Goal: Task Accomplishment & Management: Use online tool/utility

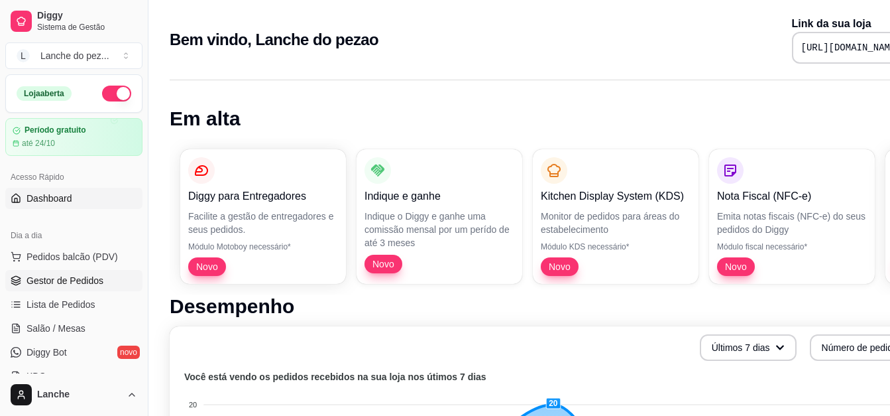
click at [56, 277] on span "Gestor de Pedidos" at bounding box center [65, 280] width 77 height 13
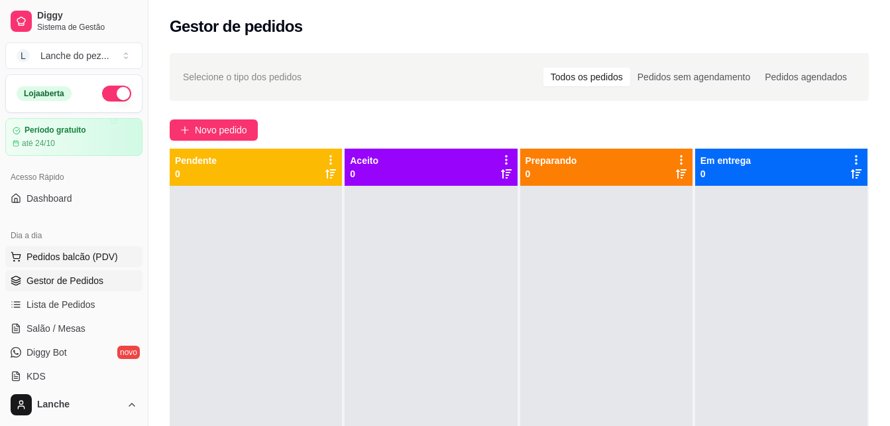
click at [90, 250] on span "Pedidos balcão (PDV)" at bounding box center [72, 256] width 91 height 13
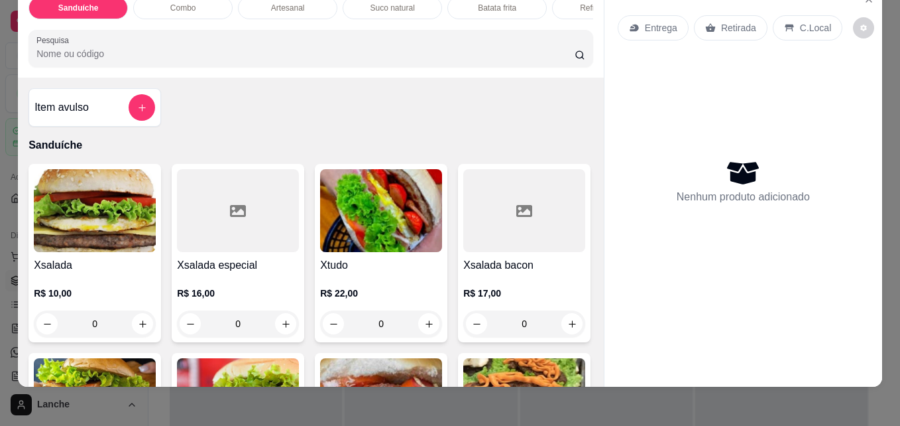
scroll to position [34, 0]
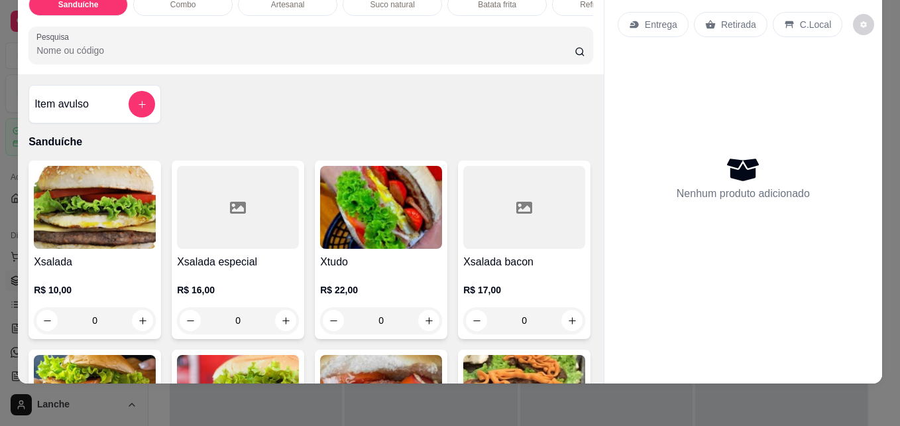
click at [858, 338] on div "Entrega Retirada C.Local Nenhum produto adicionado" at bounding box center [744, 172] width 278 height 379
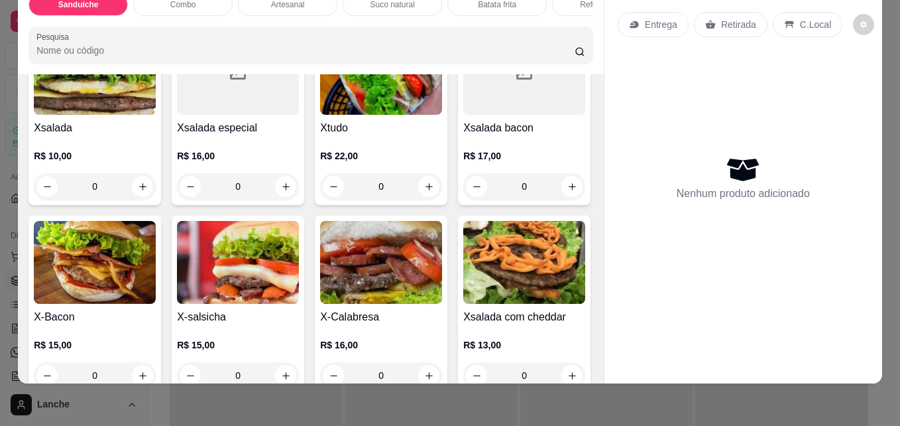
scroll to position [133, 0]
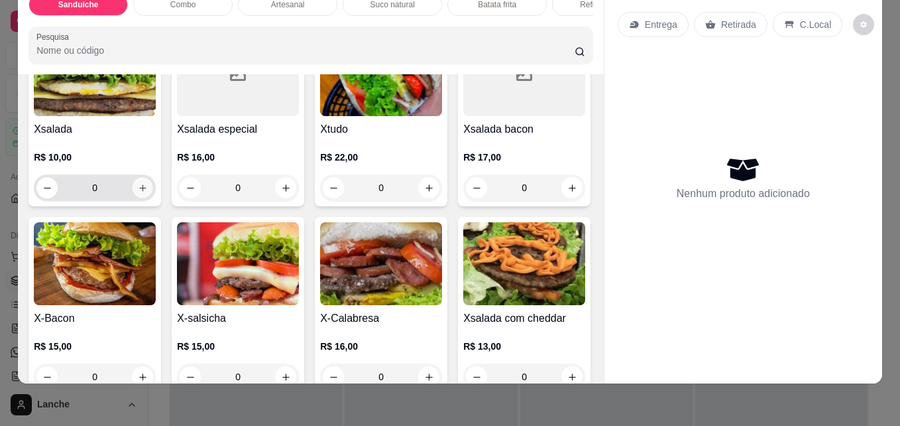
click at [133, 192] on button "increase-product-quantity" at bounding box center [143, 188] width 21 height 21
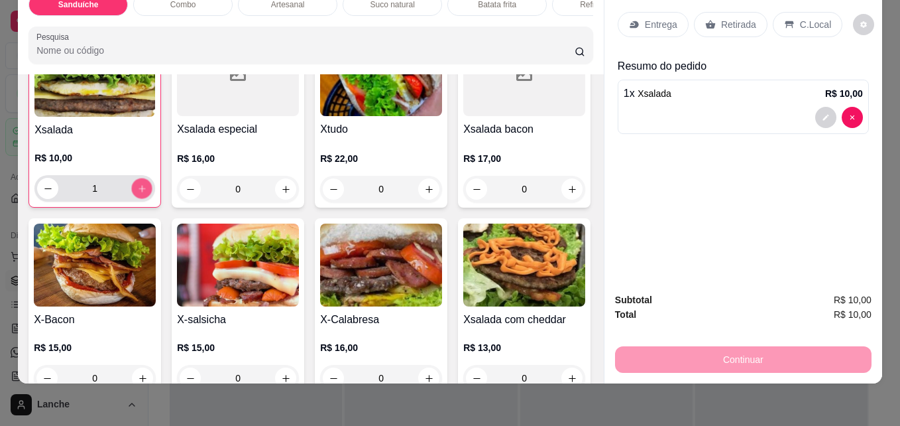
scroll to position [133, 0]
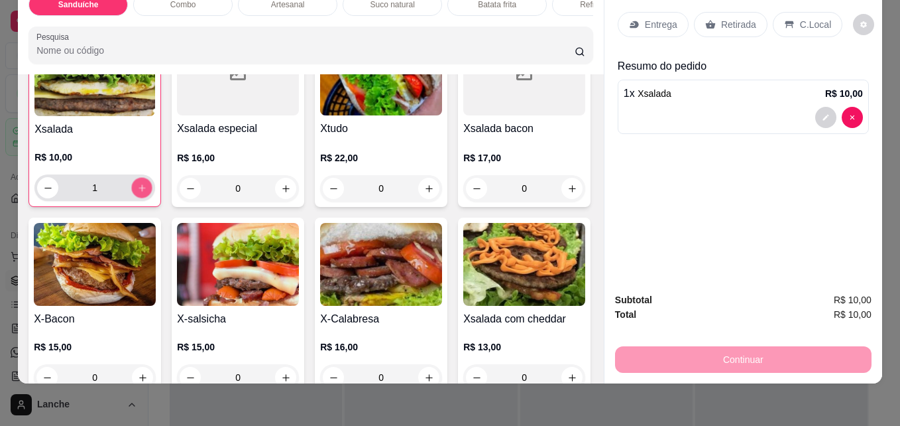
click at [132, 192] on button "increase-product-quantity" at bounding box center [142, 188] width 21 height 21
type input "2"
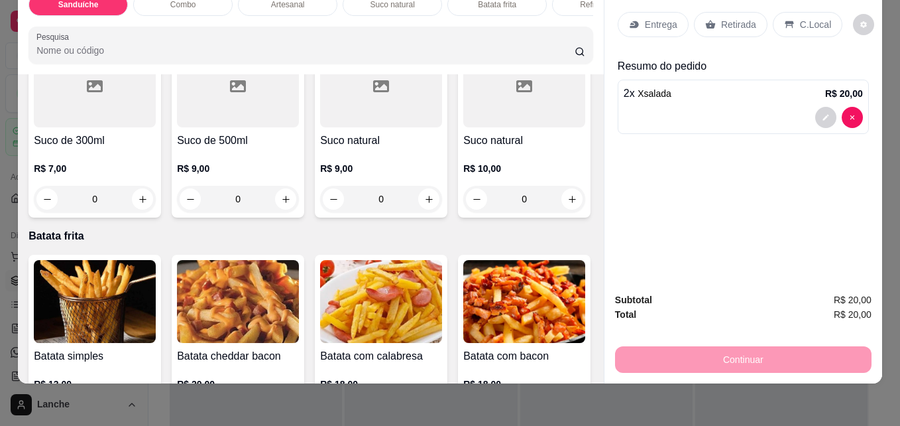
scroll to position [1963, 0]
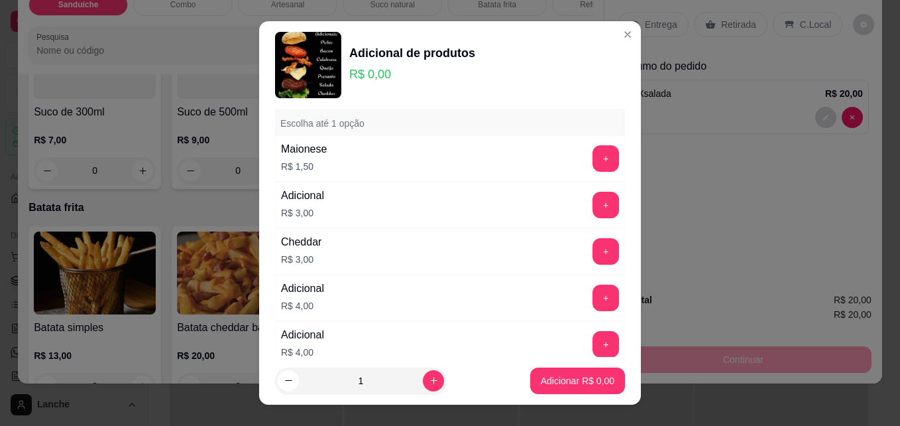
scroll to position [53, 0]
click at [593, 197] on button "+" at bounding box center [606, 207] width 26 height 26
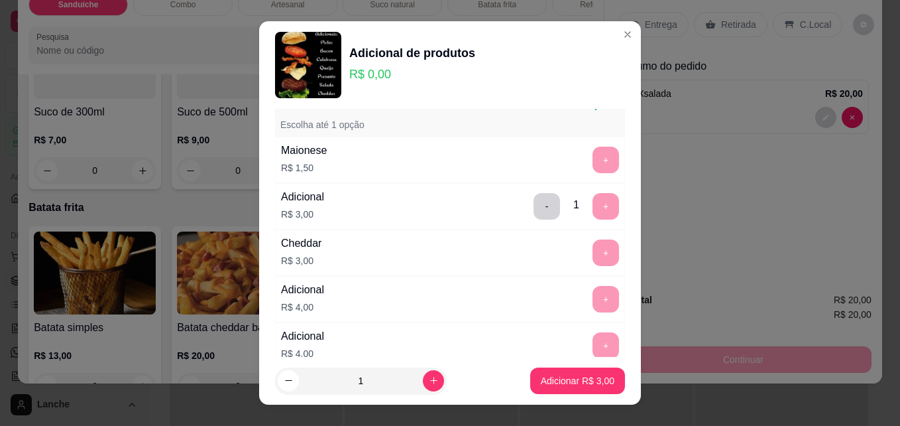
click at [582, 197] on div "- 1 +" at bounding box center [576, 206] width 96 height 27
click at [584, 215] on div "- 1 +" at bounding box center [576, 206] width 96 height 27
click at [562, 370] on button "Adicionar R$ 3,00" at bounding box center [578, 381] width 92 height 26
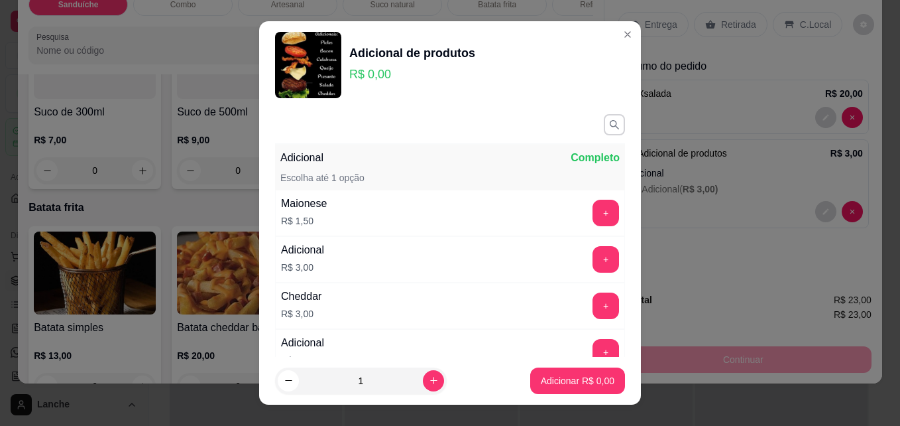
click at [583, 245] on div "Adicional R$ 3,00 +" at bounding box center [450, 259] width 350 height 46
click at [593, 262] on button "+" at bounding box center [606, 260] width 26 height 26
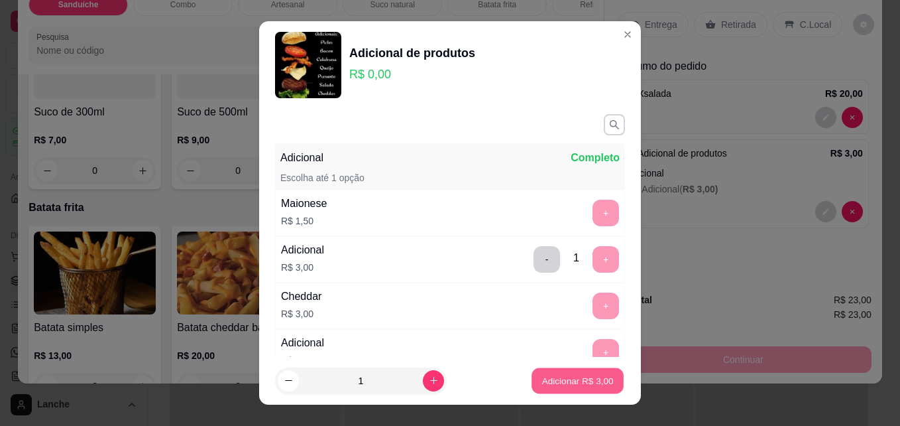
click at [555, 379] on p "Adicionar R$ 3,00" at bounding box center [578, 380] width 72 height 13
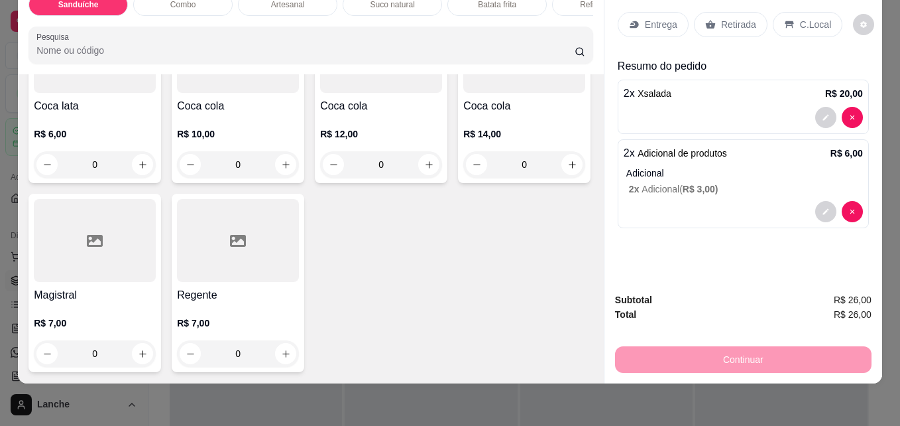
scroll to position [3104, 0]
type input "1"
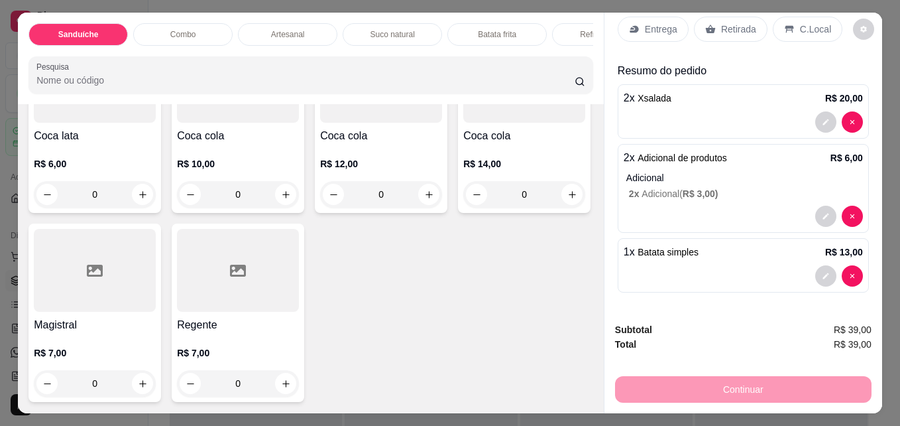
scroll to position [0, 0]
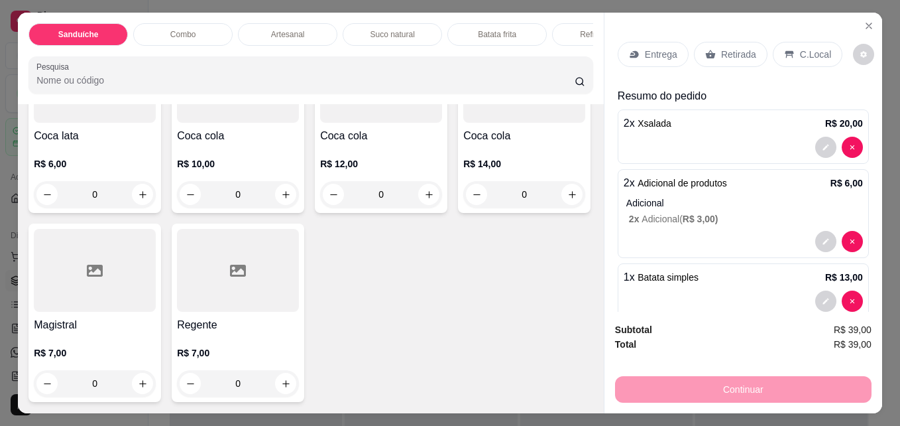
click at [803, 52] on p "C.Local" at bounding box center [815, 54] width 31 height 13
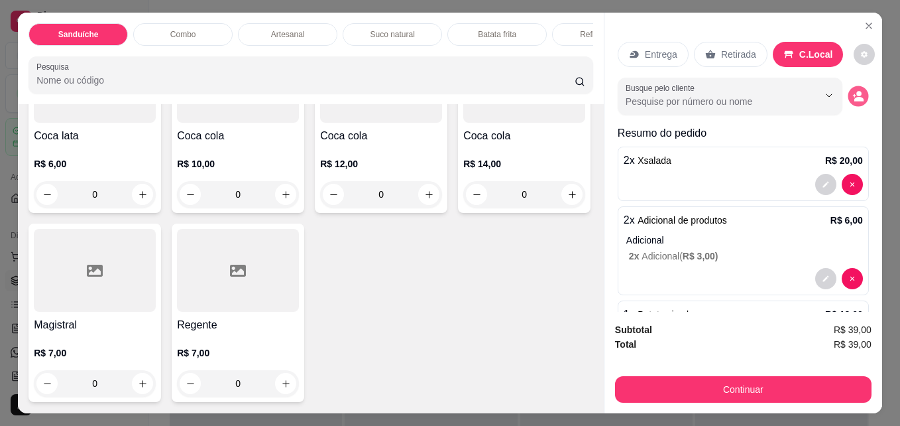
click at [857, 91] on circle "decrease-product-quantity" at bounding box center [859, 93] width 5 height 5
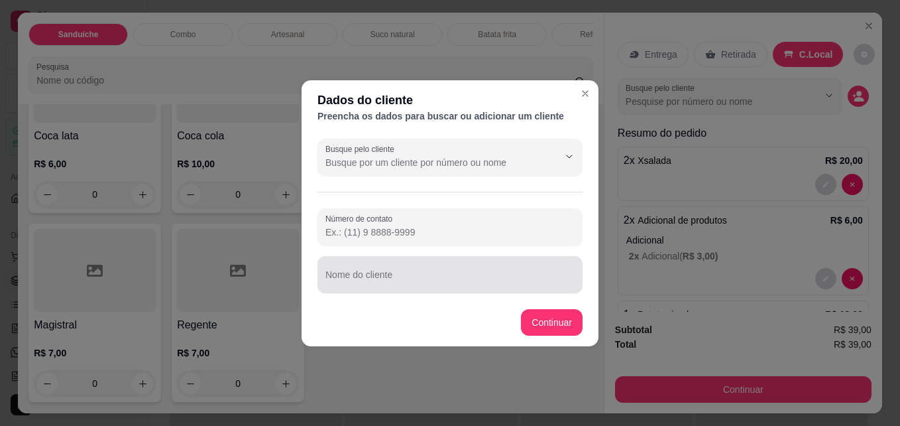
click at [430, 288] on div "Nome do cliente" at bounding box center [450, 274] width 265 height 37
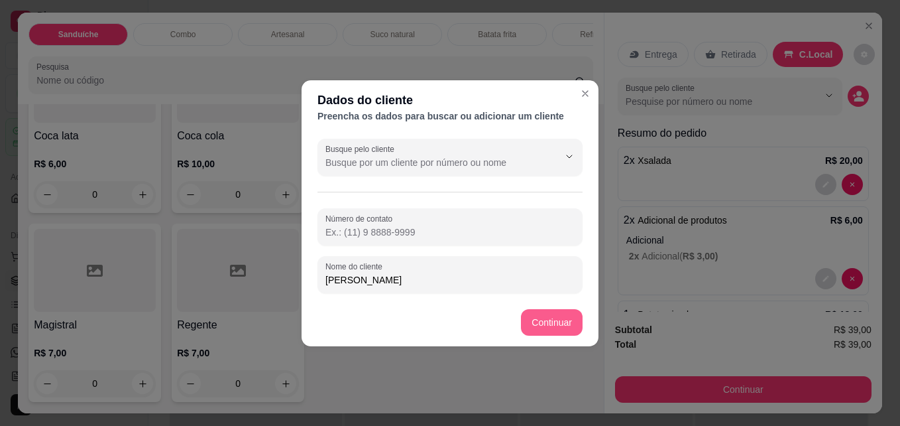
type input "[PERSON_NAME]"
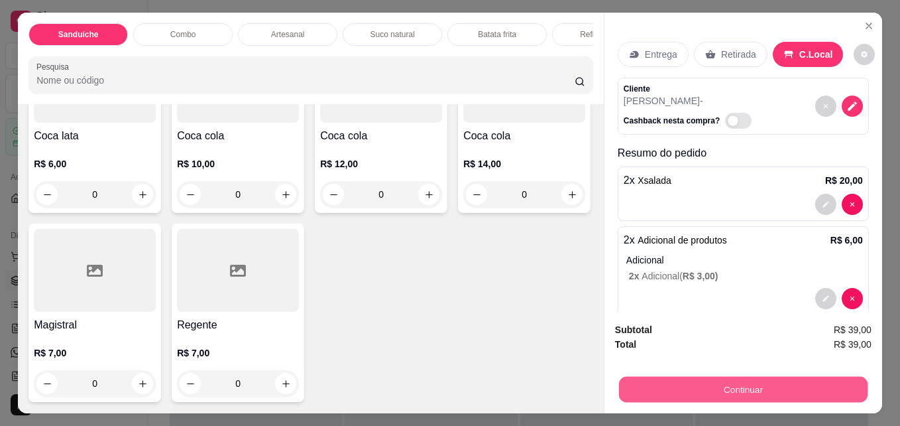
click at [735, 378] on button "Continuar" at bounding box center [743, 389] width 249 height 26
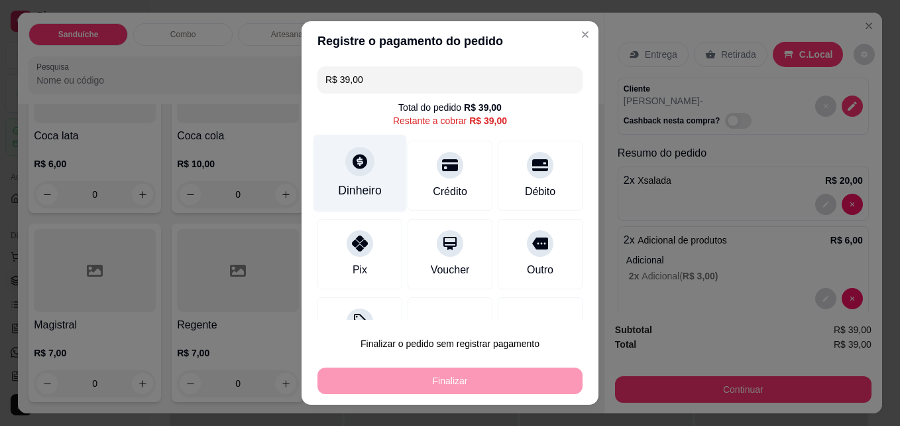
click at [354, 166] on icon at bounding box center [360, 161] width 15 height 15
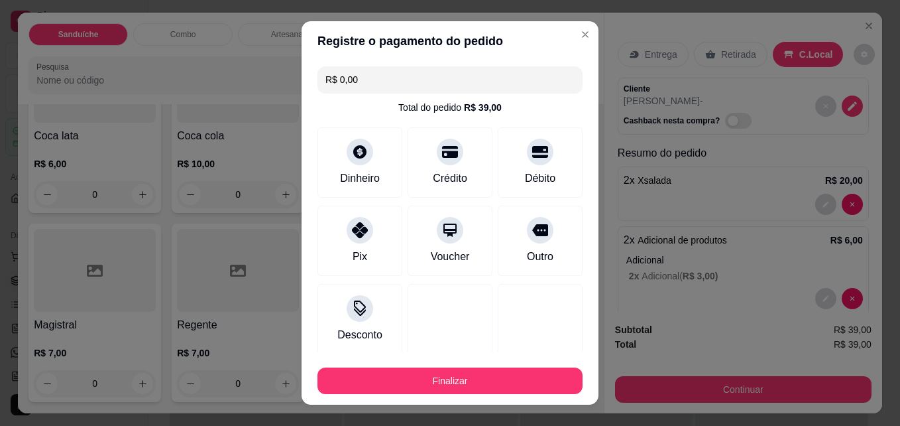
type input "R$ 0,00"
click at [461, 364] on div "Finalizar" at bounding box center [450, 378] width 265 height 32
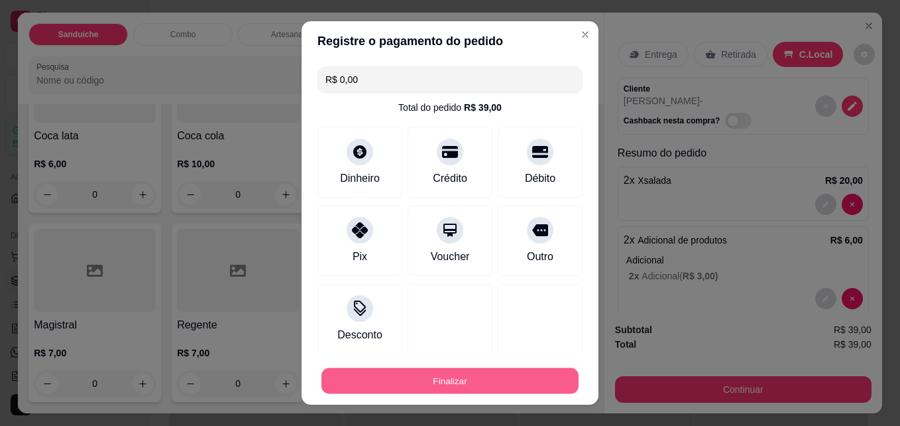
click at [432, 373] on button "Finalizar" at bounding box center [450, 381] width 257 height 26
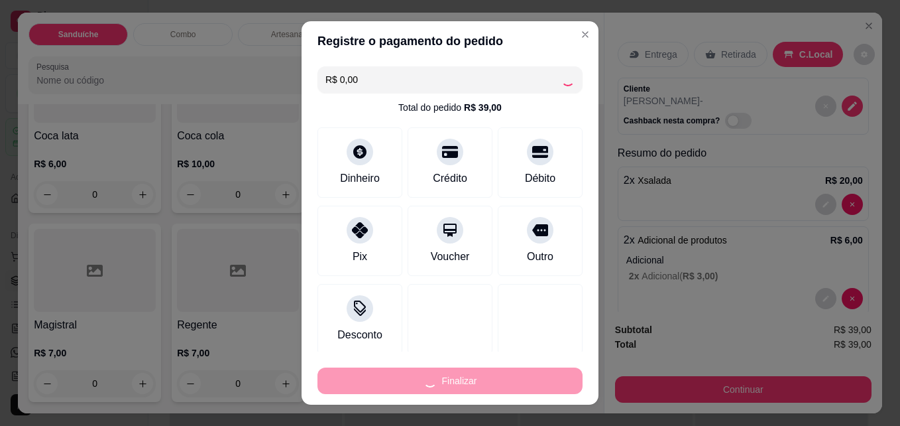
type input "0"
type input "-R$ 39,00"
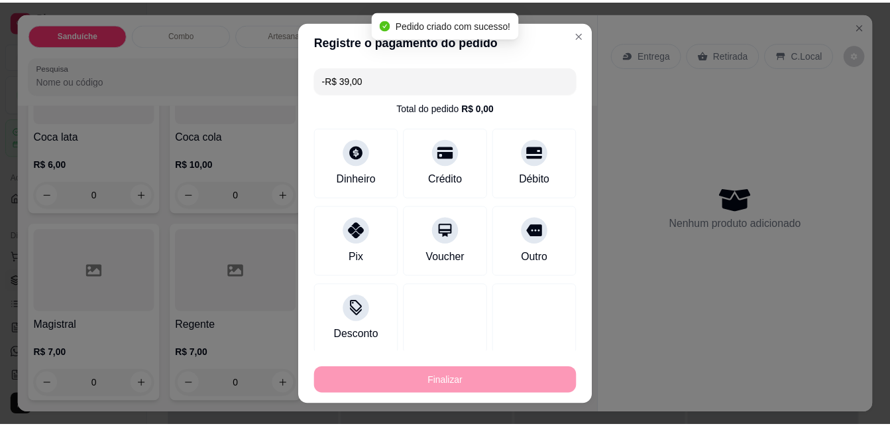
scroll to position [3102, 0]
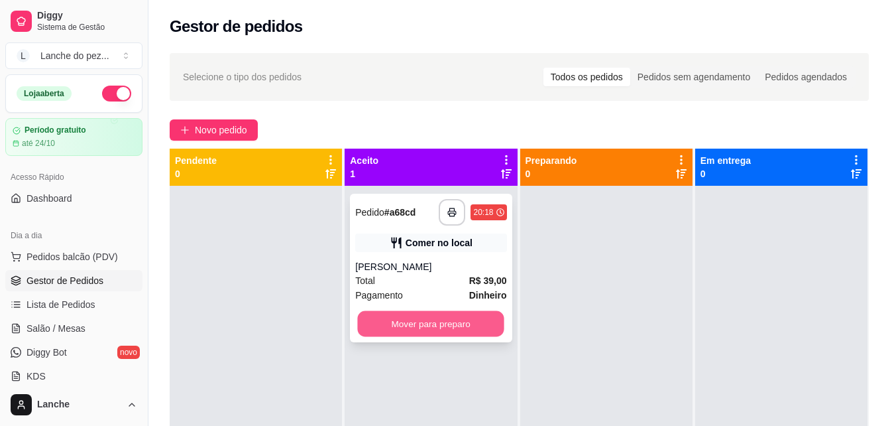
click at [443, 324] on button "Mover para preparo" at bounding box center [431, 324] width 147 height 26
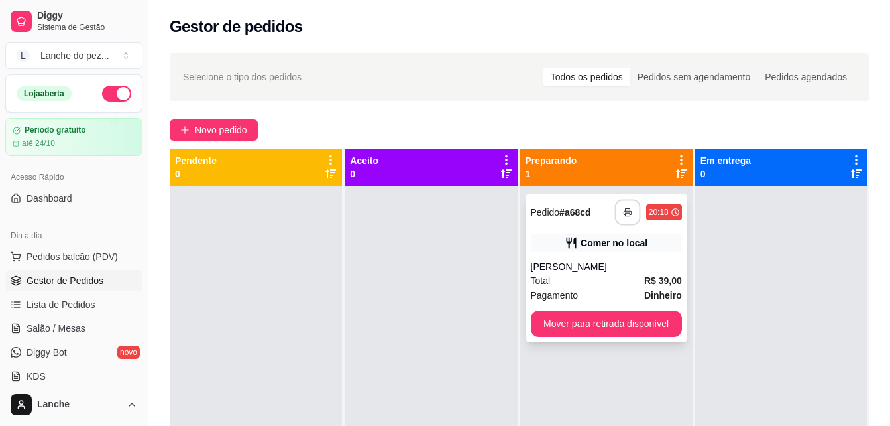
click at [623, 214] on icon "button" at bounding box center [627, 212] width 9 height 9
click at [78, 253] on span "Pedidos balcão (PDV)" at bounding box center [72, 256] width 91 height 13
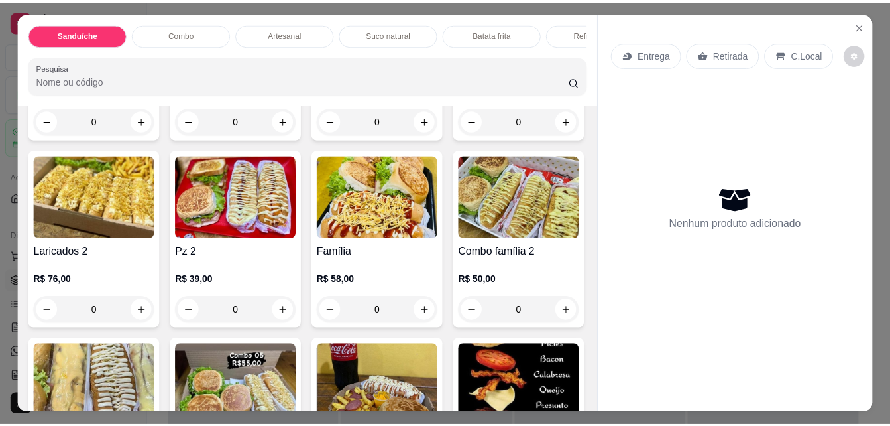
scroll to position [1220, 0]
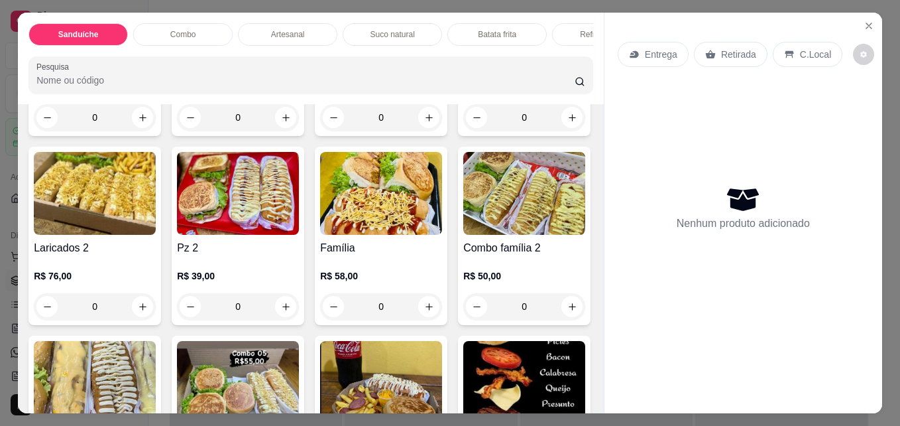
type input "1"
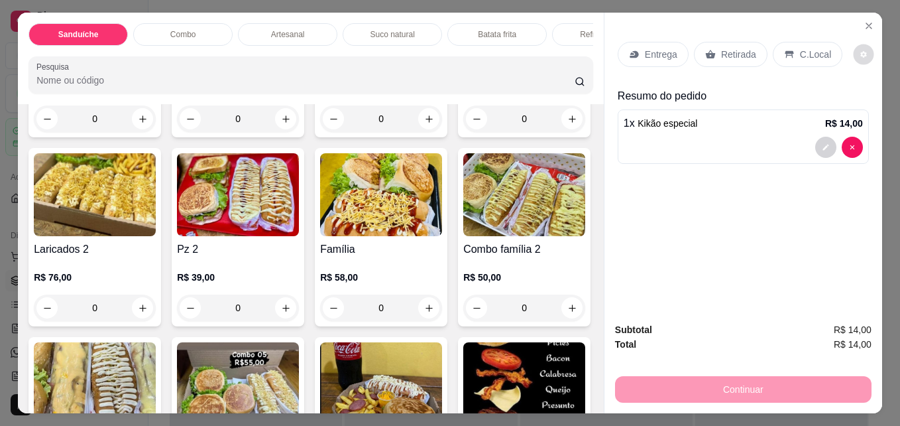
click at [854, 44] on button "decrease-product-quantity" at bounding box center [864, 54] width 21 height 21
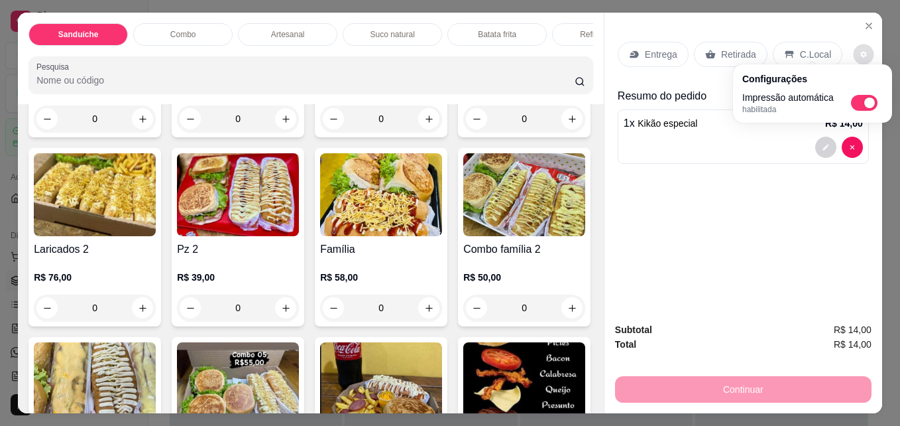
click at [779, 204] on div "Entrega Retirada C.Local Resumo do pedido 1 x Kikão especial R$ 14,00" at bounding box center [744, 162] width 278 height 298
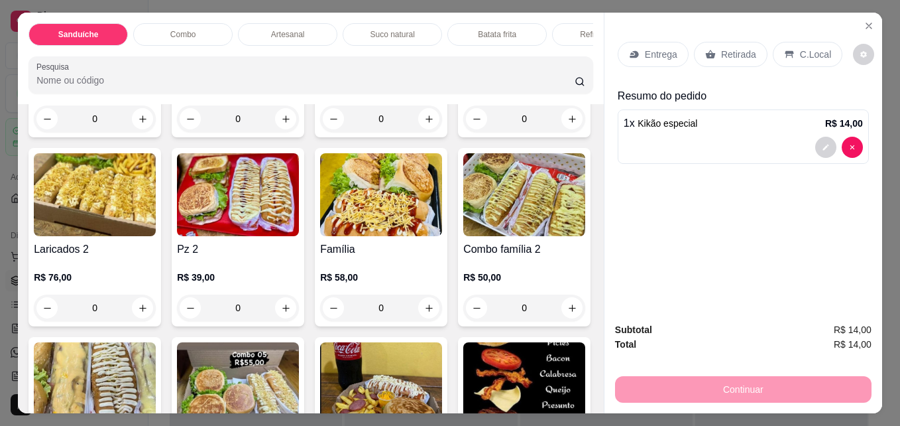
click at [814, 52] on p "C.Local" at bounding box center [815, 54] width 31 height 13
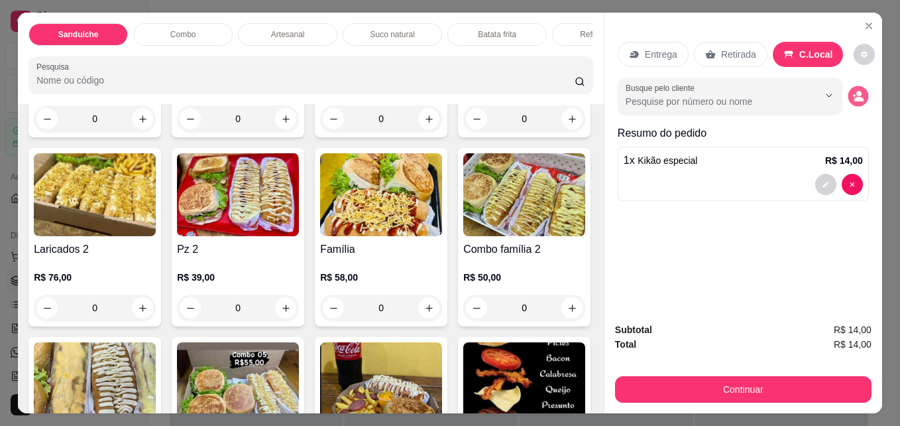
click at [851, 86] on button "decrease-product-quantity" at bounding box center [858, 96] width 21 height 21
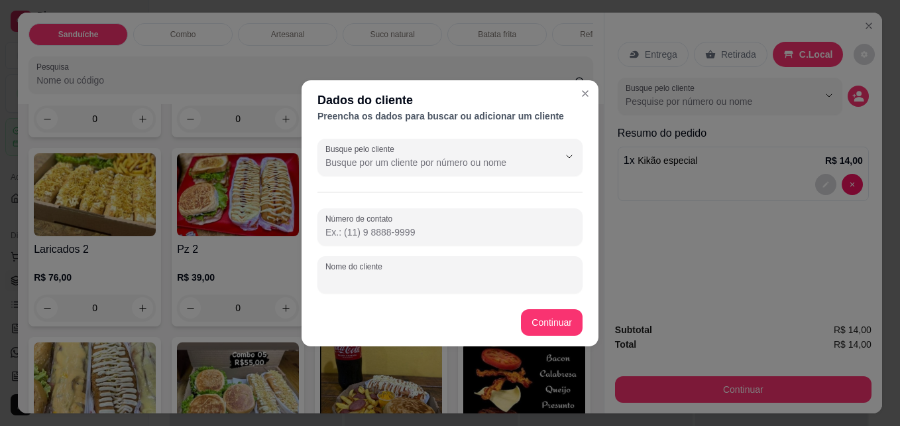
click at [441, 278] on input "Nome do cliente" at bounding box center [450, 279] width 249 height 13
type input "n"
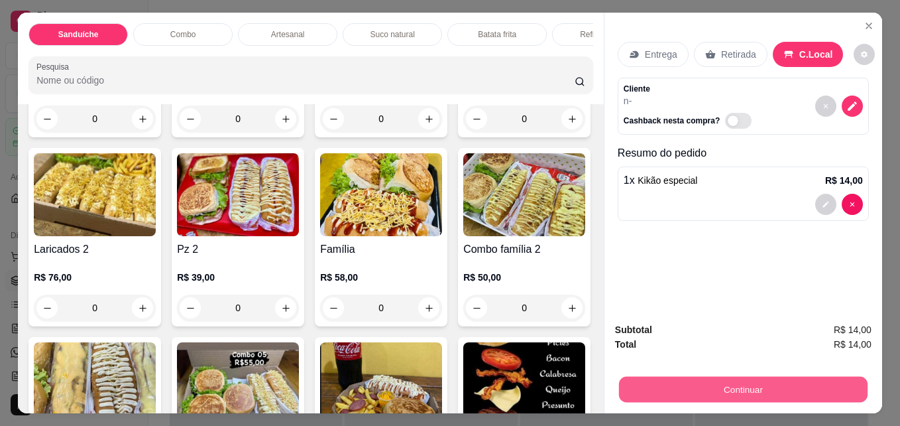
click at [766, 379] on button "Continuar" at bounding box center [743, 389] width 249 height 26
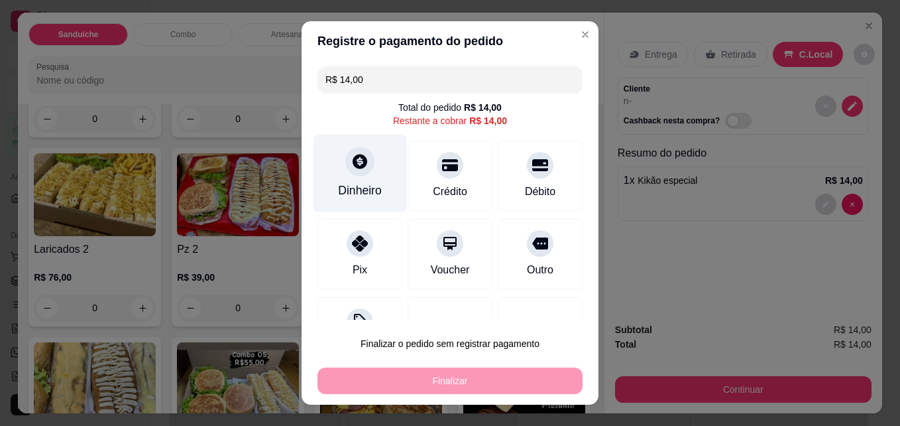
click at [354, 168] on icon at bounding box center [360, 161] width 15 height 15
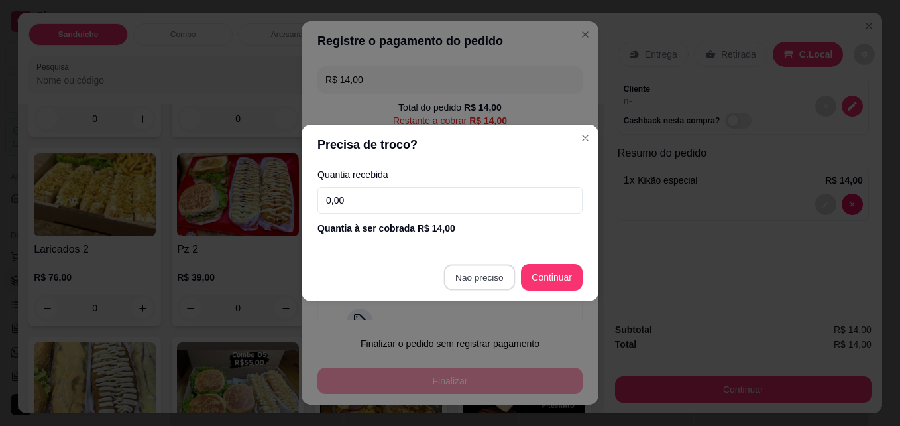
type input "R$ 0,00"
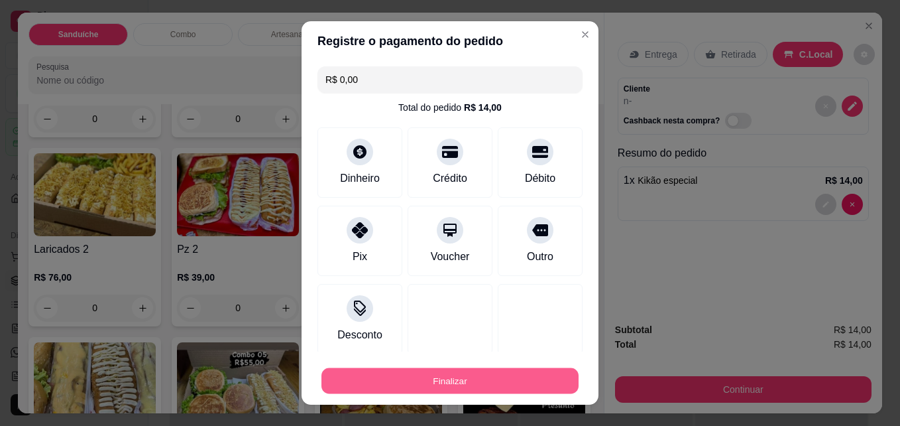
click at [436, 380] on button "Finalizar" at bounding box center [450, 381] width 257 height 26
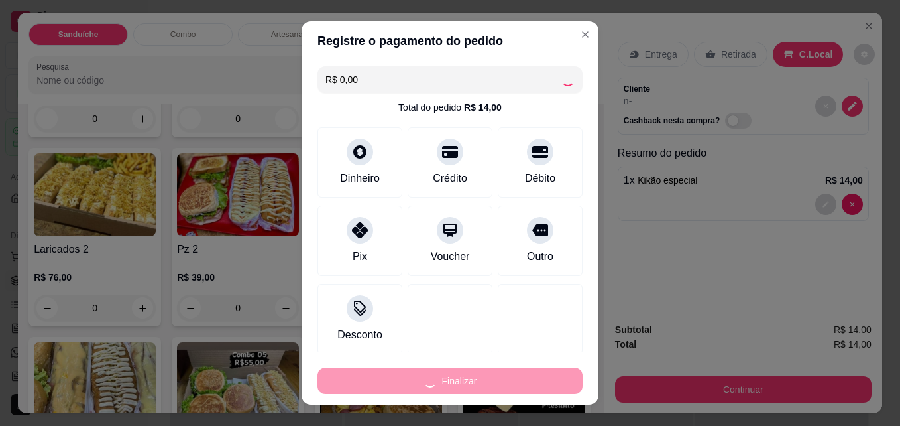
type input "0"
type input "-R$ 14,00"
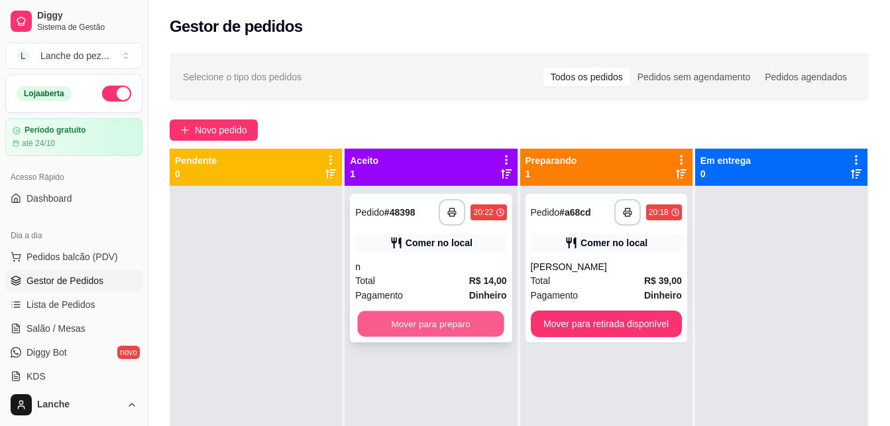
click at [427, 320] on button "Mover para preparo" at bounding box center [431, 324] width 147 height 26
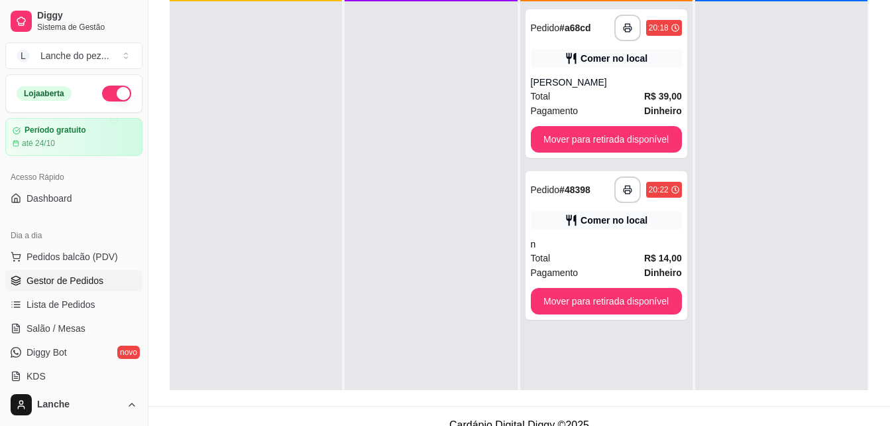
scroll to position [186, 0]
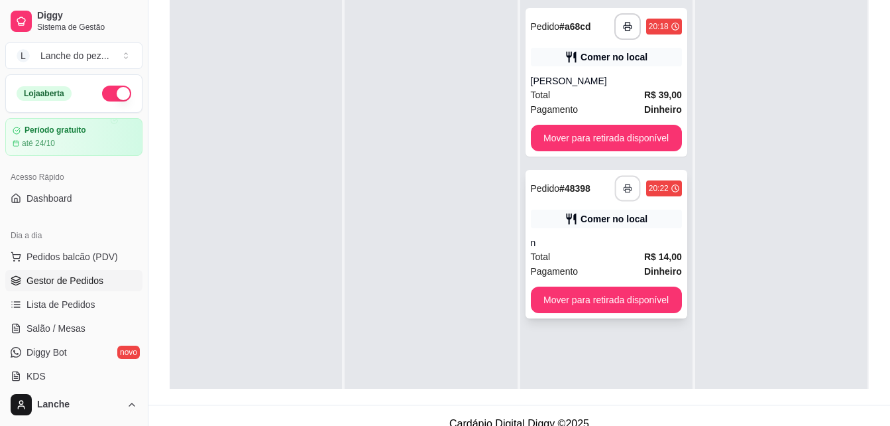
click at [619, 193] on button "button" at bounding box center [628, 189] width 26 height 26
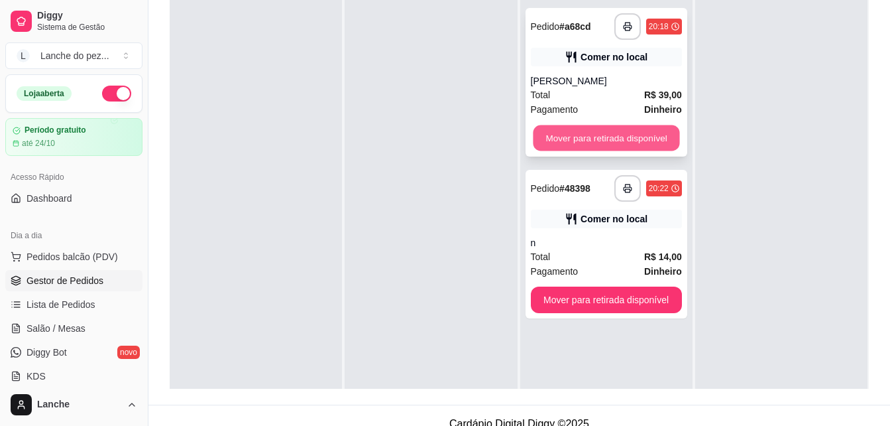
click at [608, 139] on button "Mover para retirada disponível" at bounding box center [606, 138] width 147 height 26
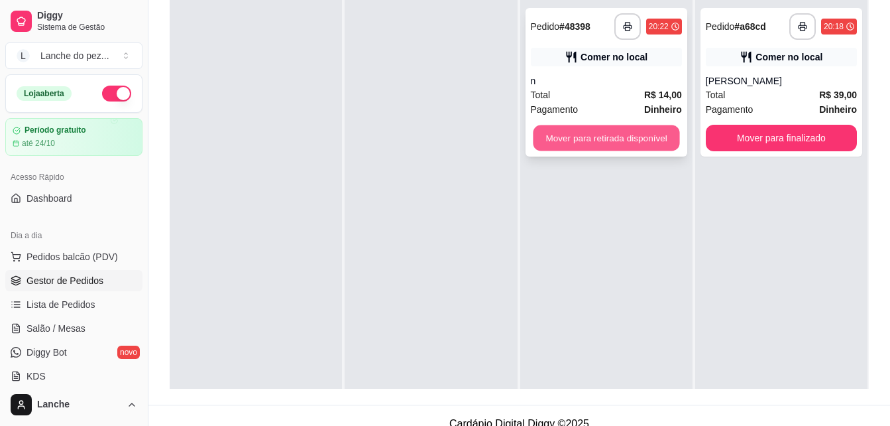
click at [626, 139] on button "Mover para retirada disponível" at bounding box center [606, 138] width 147 height 26
